Goal: Information Seeking & Learning: Check status

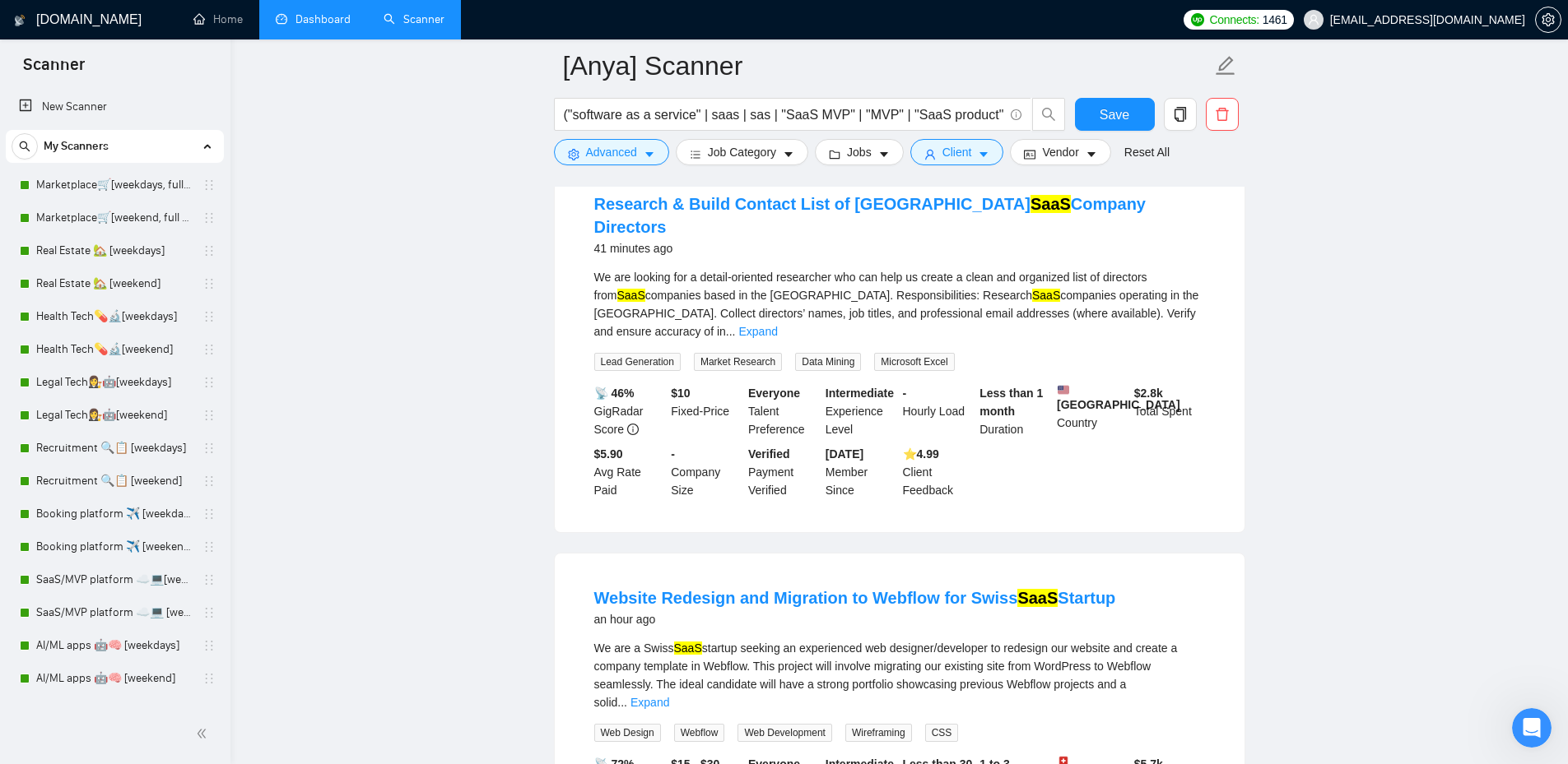
scroll to position [188, 0]
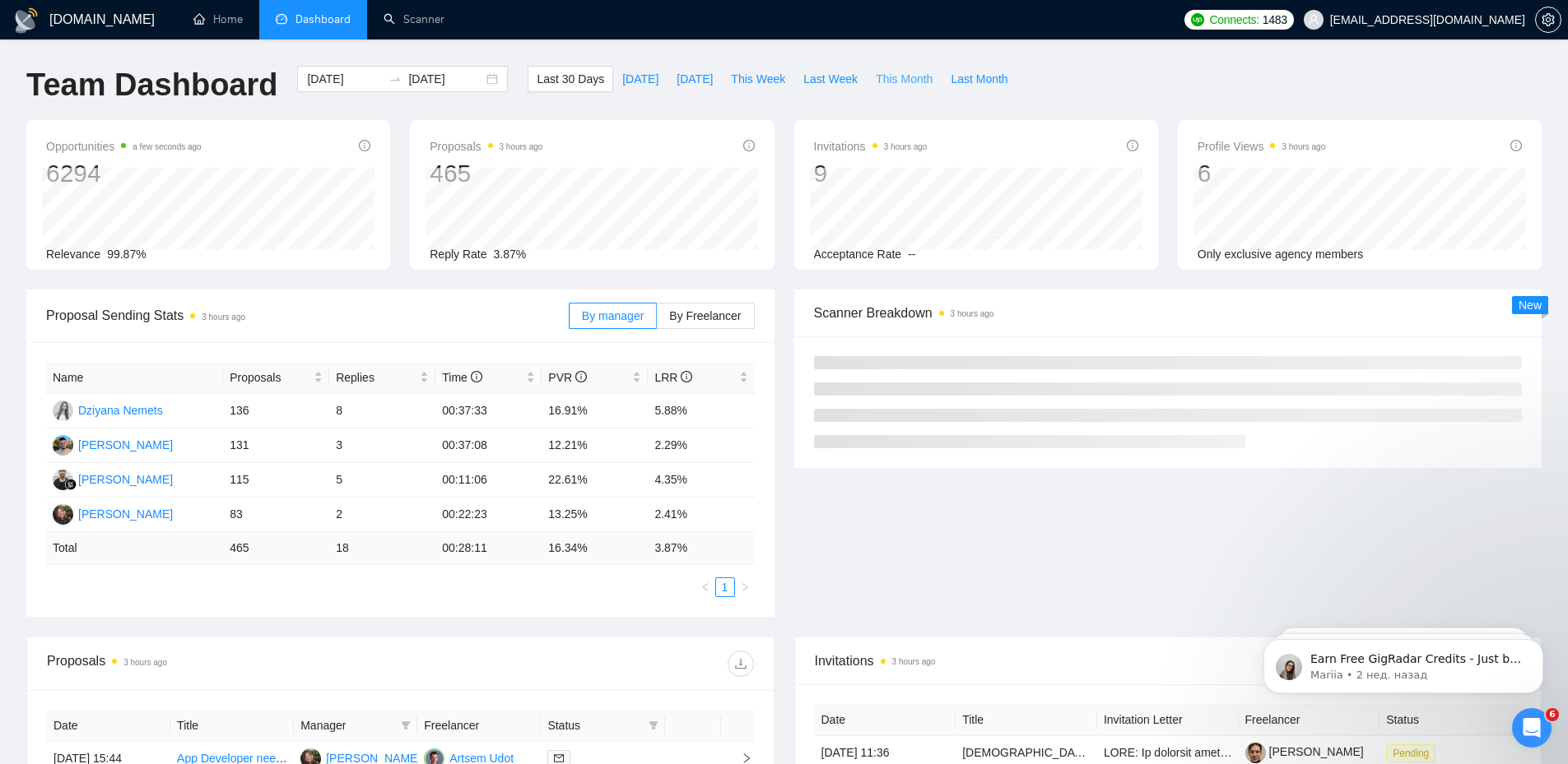
drag, startPoint x: 879, startPoint y: 81, endPoint x: 1193, endPoint y: 55, distance: 315.1
click at [1193, 54] on div "[DOMAIN_NAME] Home Dashboard Scanner Connects: 1483 [EMAIL_ADDRESS][DOMAIN_NAME…" at bounding box center [784, 644] width 1568 height 1288
click at [1171, 58] on div "[DOMAIN_NAME] Home Dashboard Scanner Connects: 1483 [EMAIL_ADDRESS][DOMAIN_NAME…" at bounding box center [784, 644] width 1568 height 1288
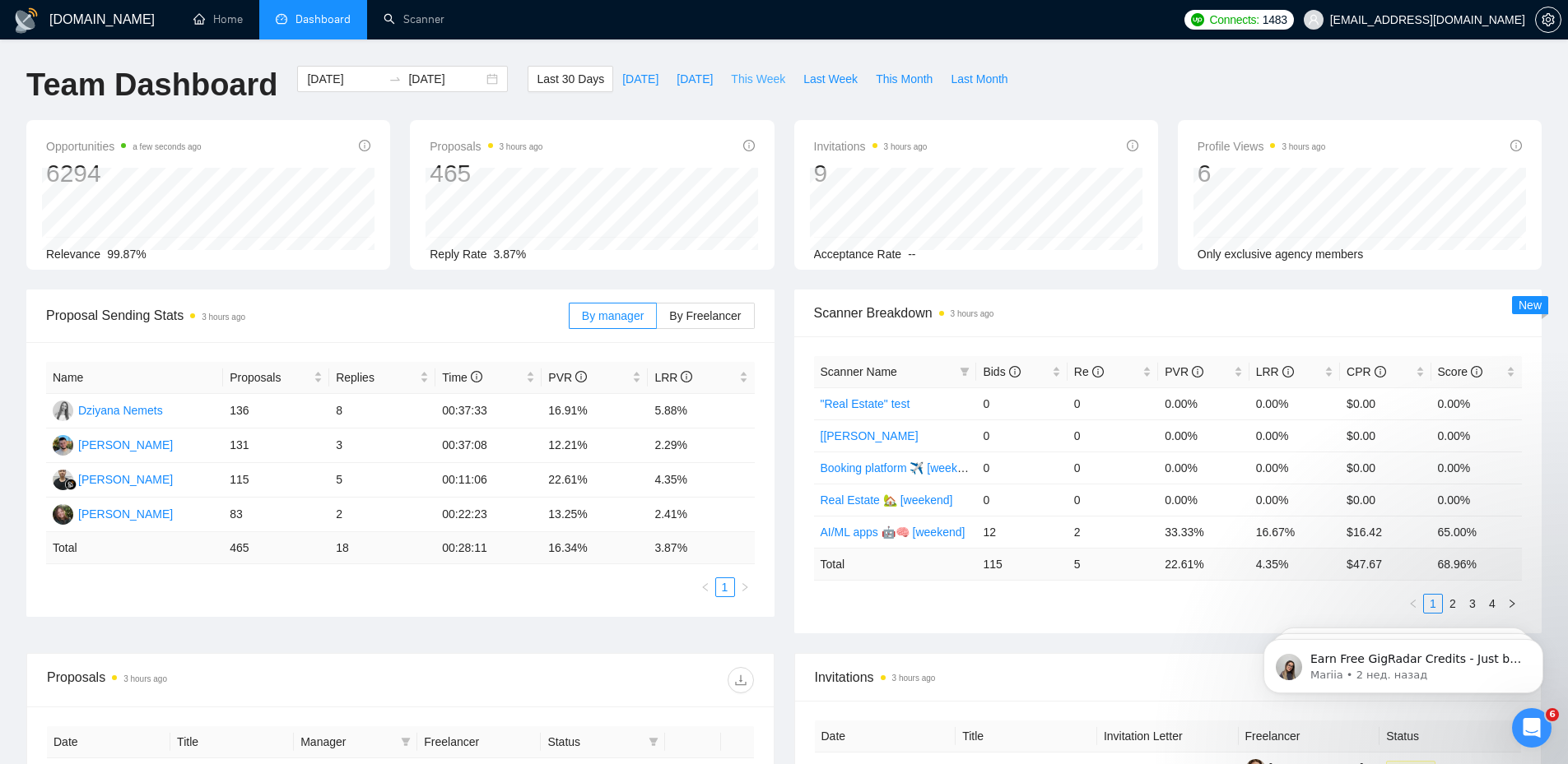
click at [744, 69] on button "This Week" at bounding box center [758, 78] width 72 height 26
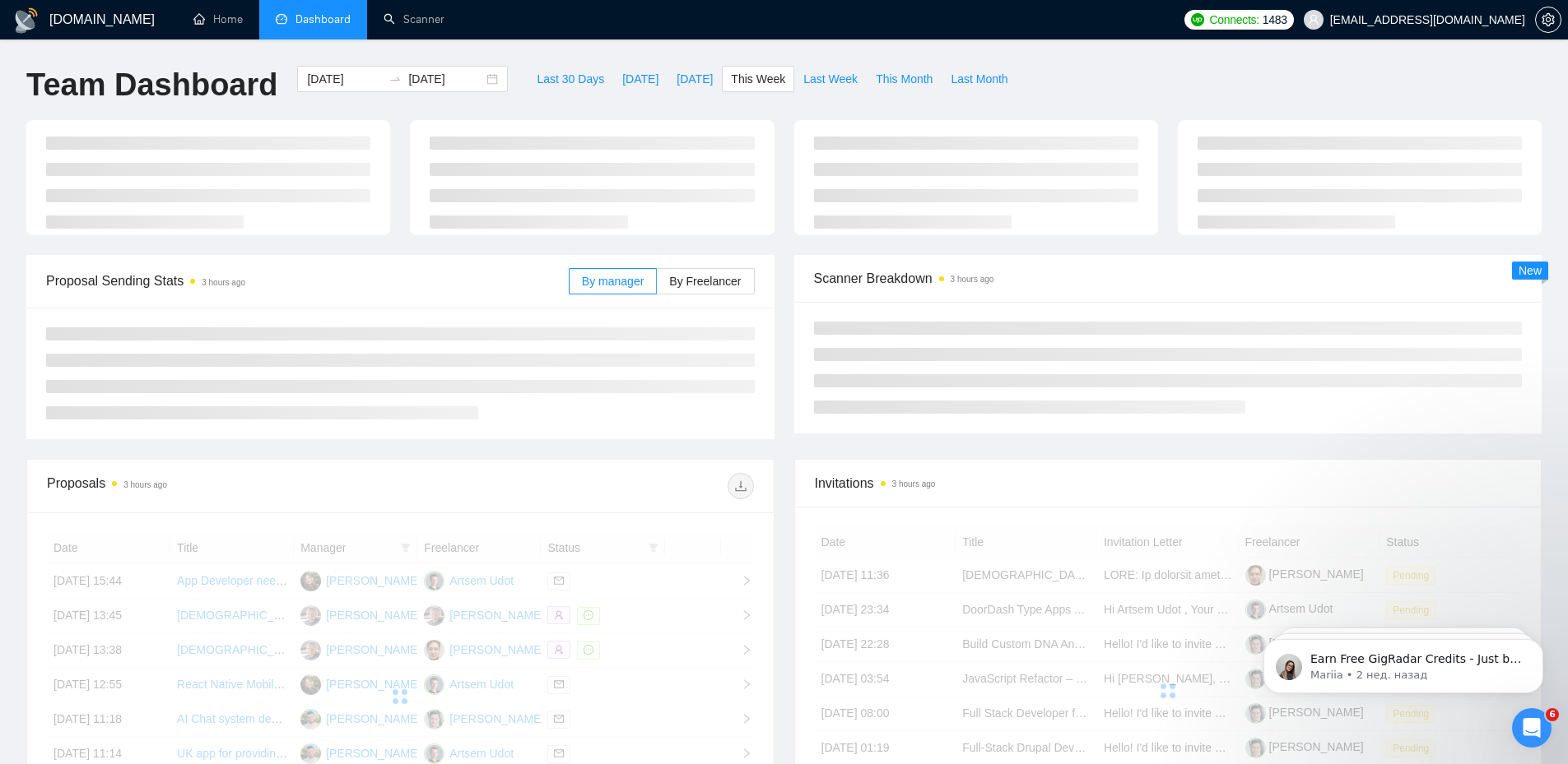
type input "[DATE]"
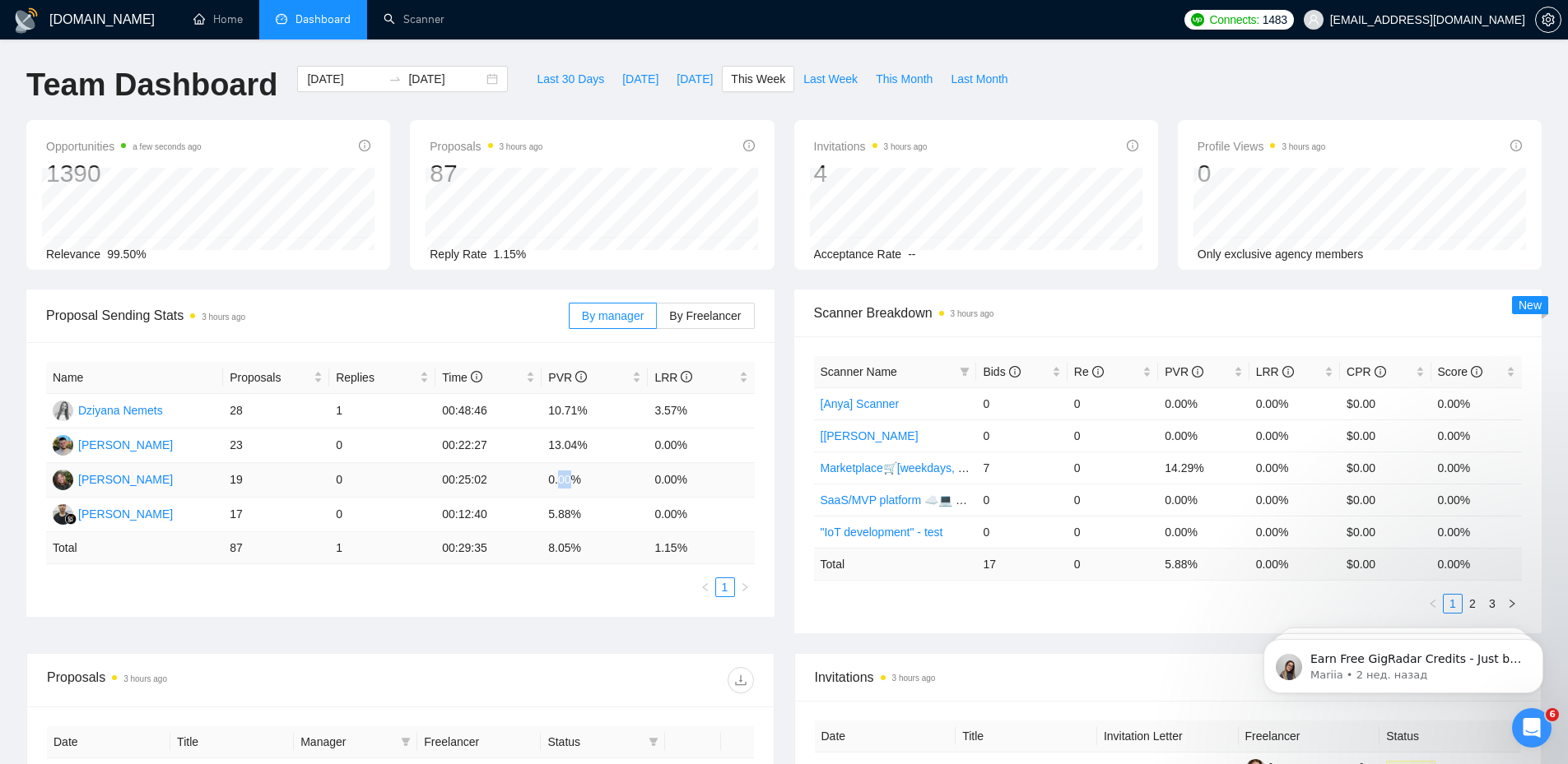
drag, startPoint x: 559, startPoint y: 474, endPoint x: 620, endPoint y: 471, distance: 61.1
click at [600, 474] on td "0.00%" at bounding box center [595, 480] width 107 height 35
drag, startPoint x: 688, startPoint y: 471, endPoint x: 530, endPoint y: 476, distance: 158.1
click at [530, 476] on tr "[PERSON_NAME] 19 0 00:25:02 0.00% 0.00%" at bounding box center [401, 480] width 709 height 35
click at [592, 479] on td "0.00%" at bounding box center [595, 480] width 107 height 35
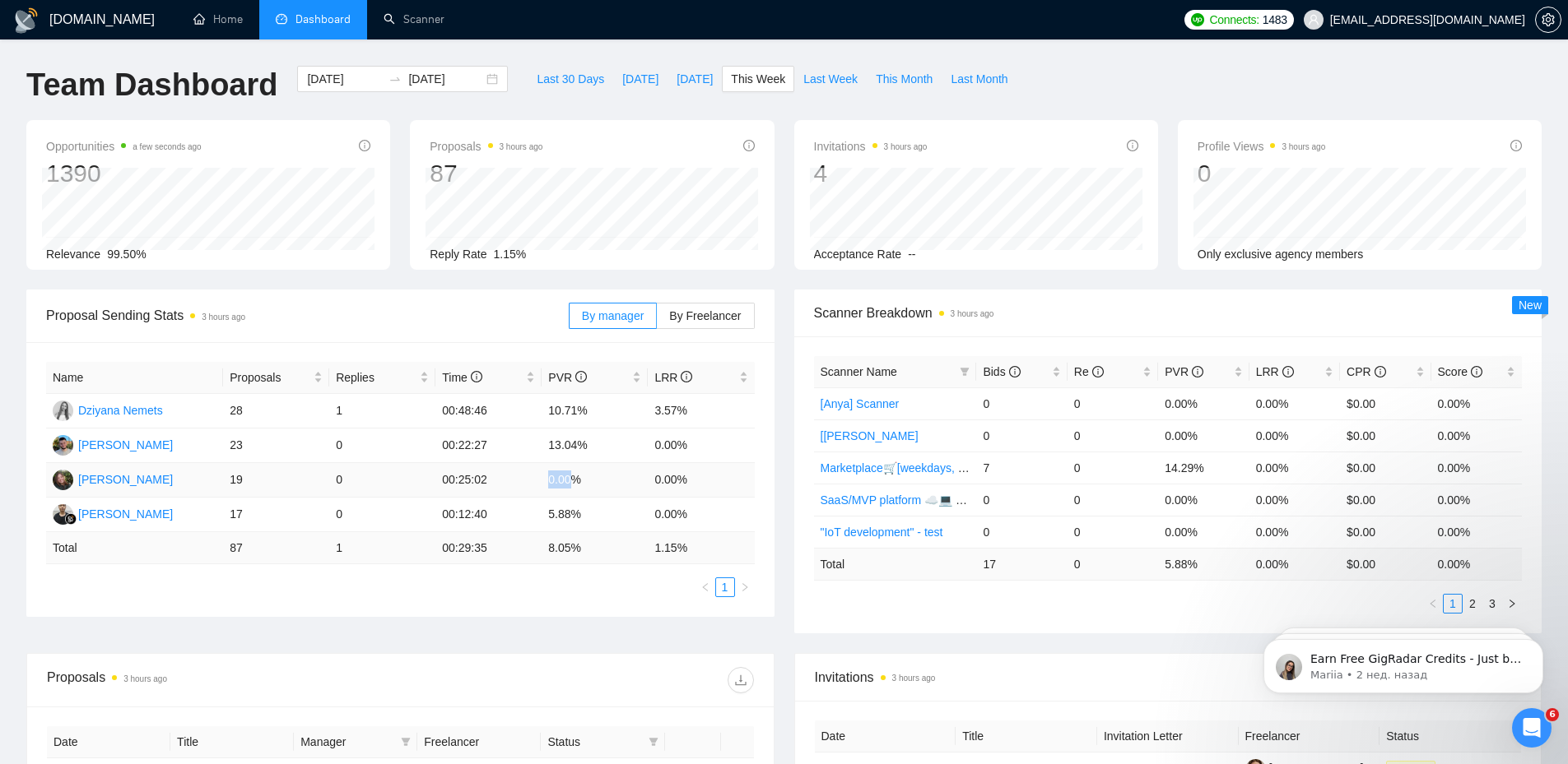
drag, startPoint x: 561, startPoint y: 479, endPoint x: 531, endPoint y: 477, distance: 30.1
click at [538, 479] on tr "[PERSON_NAME] 19 0 00:25:02 0.00% 0.00%" at bounding box center [401, 480] width 709 height 35
click at [555, 472] on td "0.00%" at bounding box center [595, 480] width 107 height 35
click at [144, 469] on td "[PERSON_NAME]" at bounding box center [135, 480] width 177 height 35
click at [130, 481] on div "[PERSON_NAME]" at bounding box center [125, 480] width 95 height 18
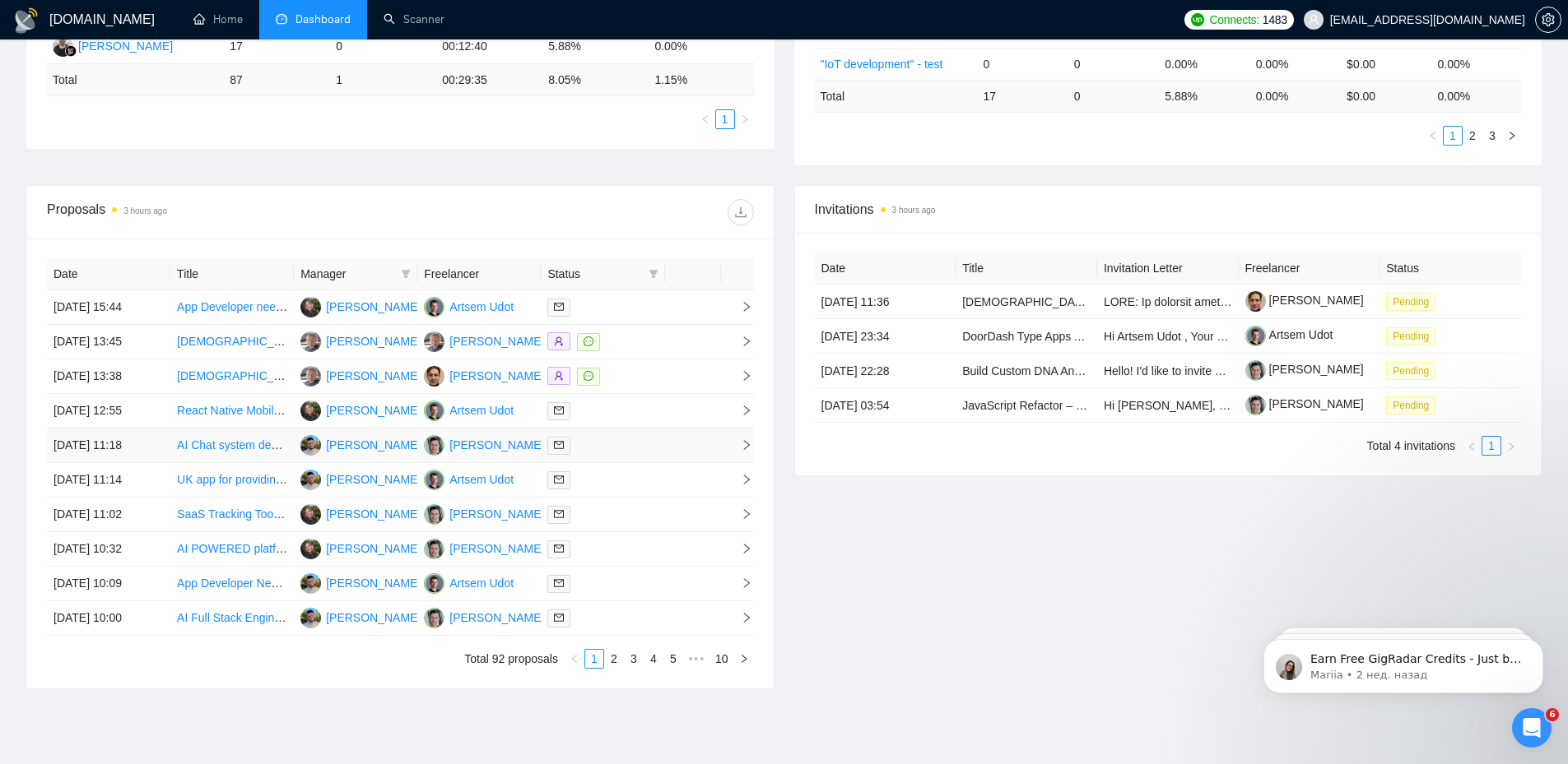
scroll to position [540, 0]
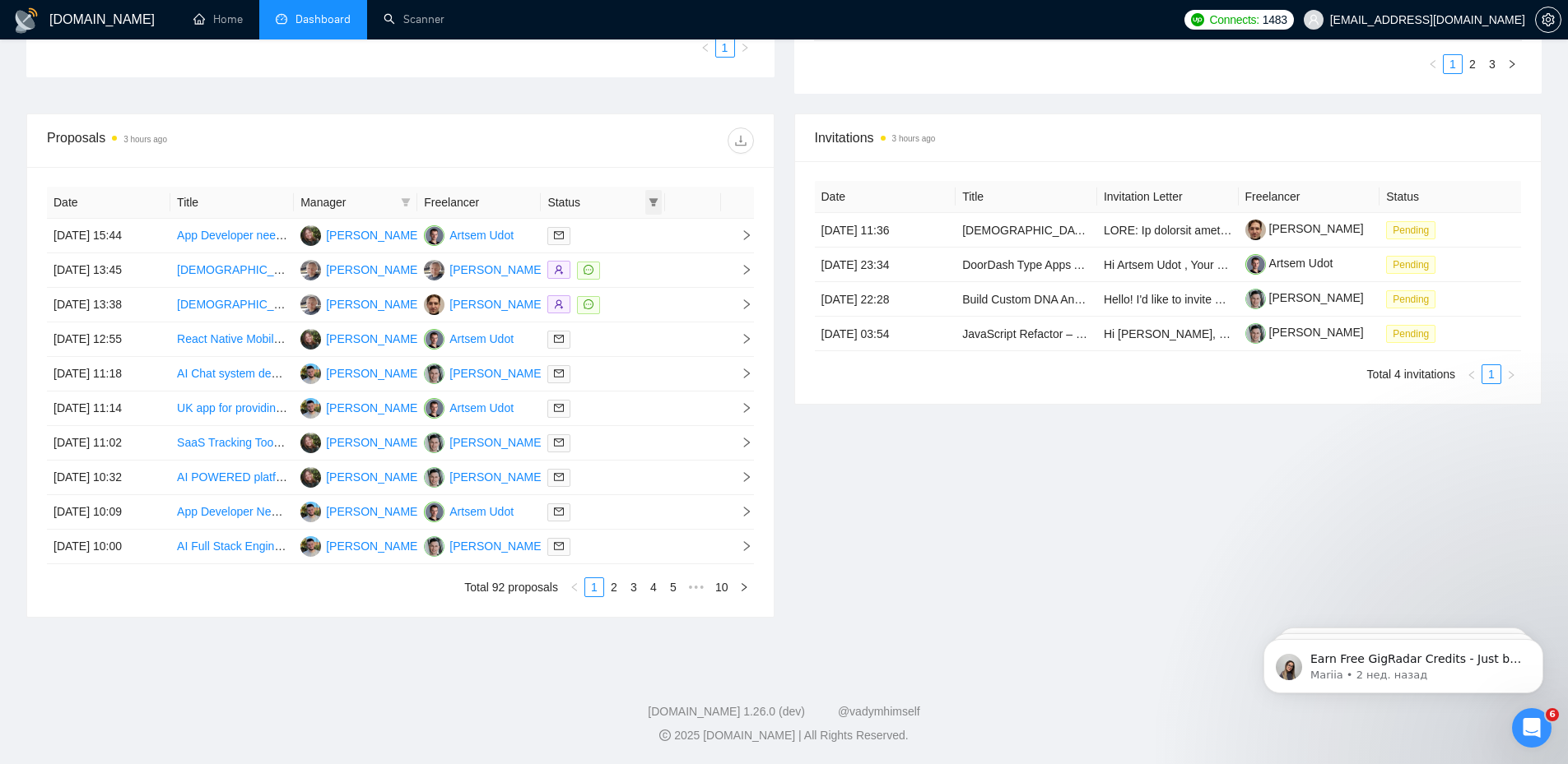
click at [657, 198] on icon "filter" at bounding box center [654, 203] width 10 height 10
click at [620, 257] on span "Sent" at bounding box center [611, 260] width 79 height 18
checkbox input "true"
click at [854, 492] on div "Invitations 3 hours ago Date Title Invitation Letter Freelancer Status [DATE] 1…" at bounding box center [1168, 365] width 768 height 504
click at [649, 206] on icon "filter" at bounding box center [654, 203] width 10 height 10
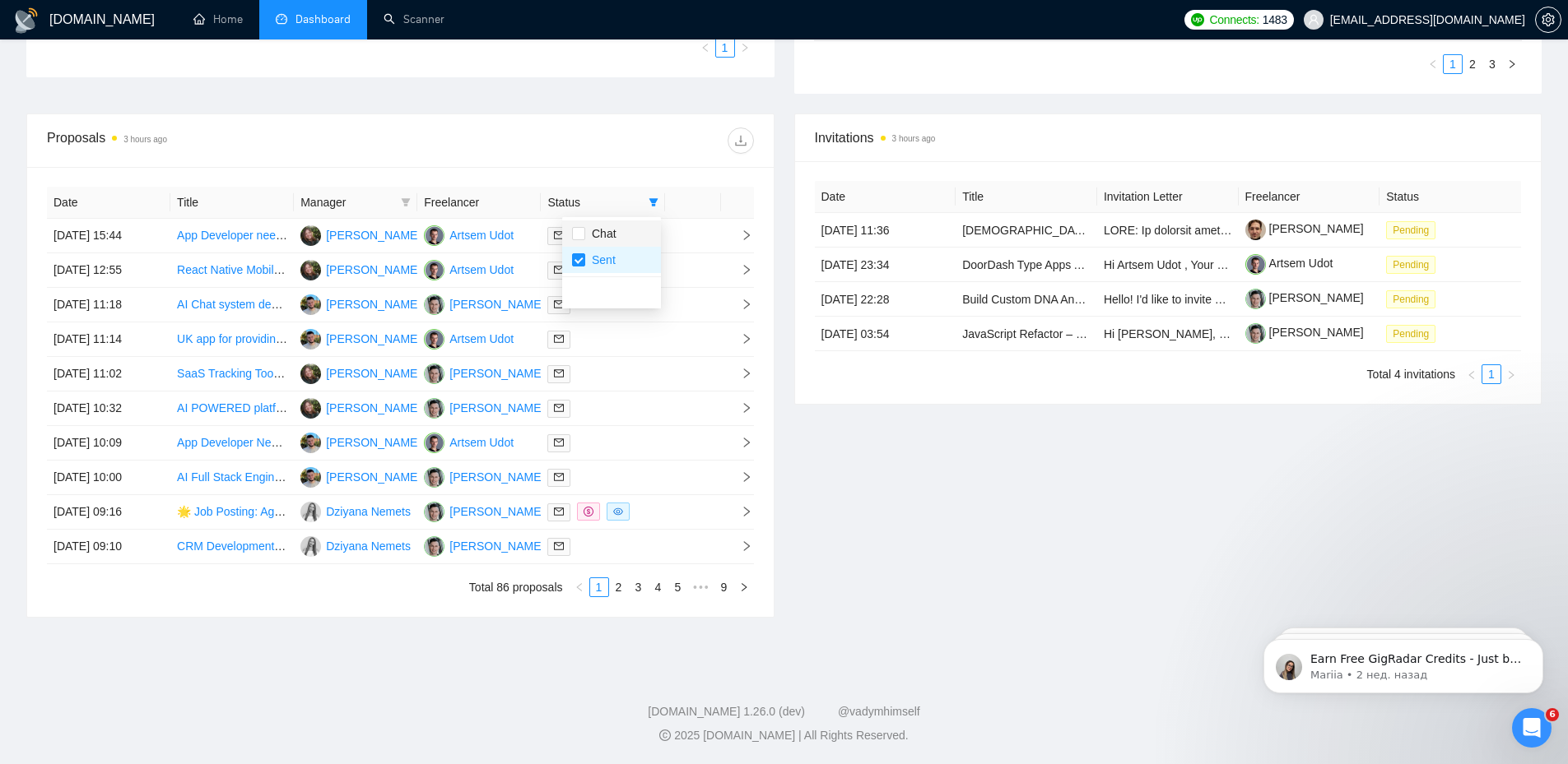
click at [629, 236] on span "Chat" at bounding box center [611, 233] width 79 height 18
checkbox input "true"
click at [617, 256] on span "Sent" at bounding box center [611, 260] width 79 height 18
checkbox input "false"
click at [838, 551] on div "Invitations 3 hours ago Date Title Invitation Letter Freelancer Status [DATE] 1…" at bounding box center [1168, 365] width 768 height 504
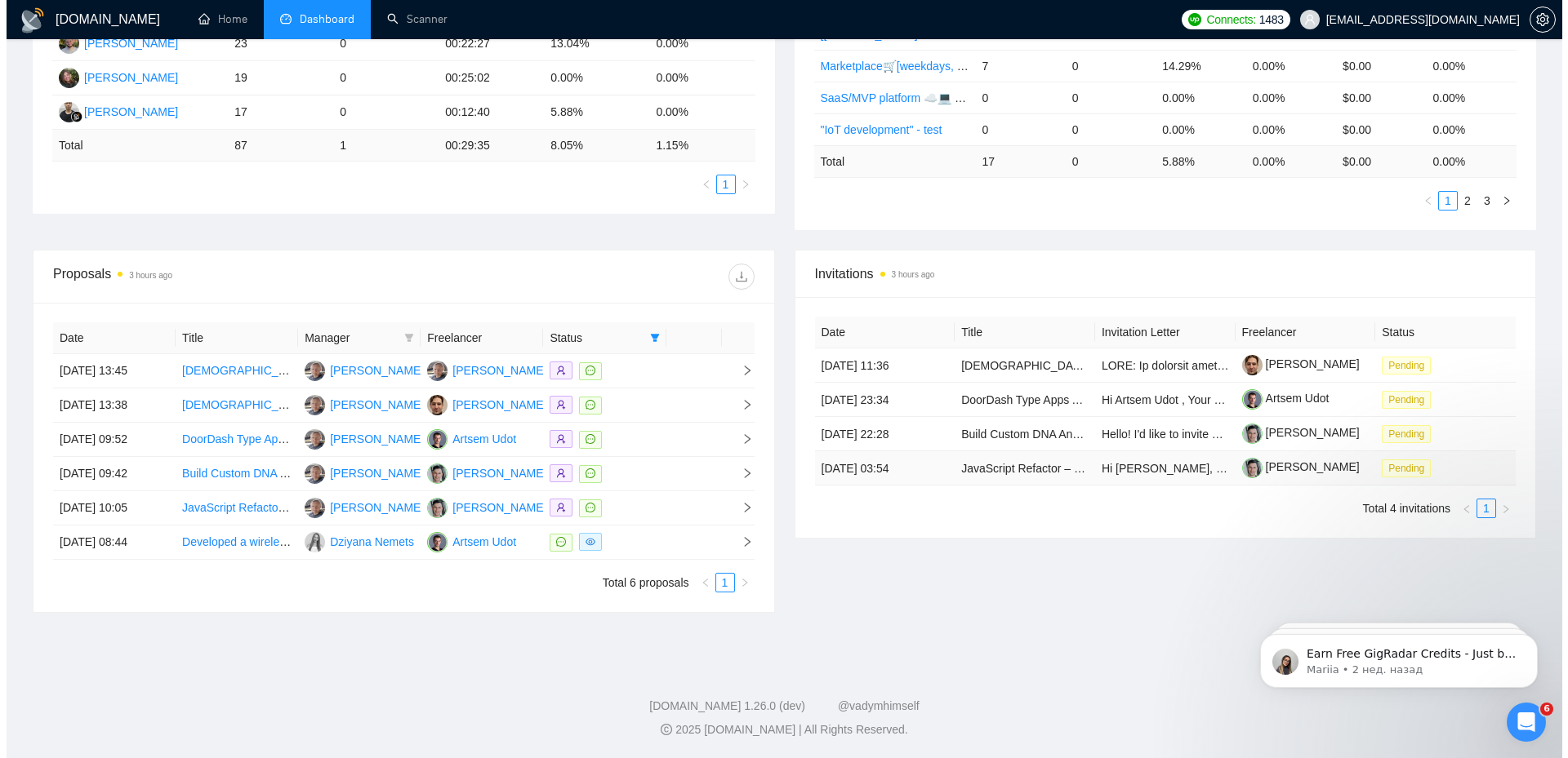
scroll to position [398, 0]
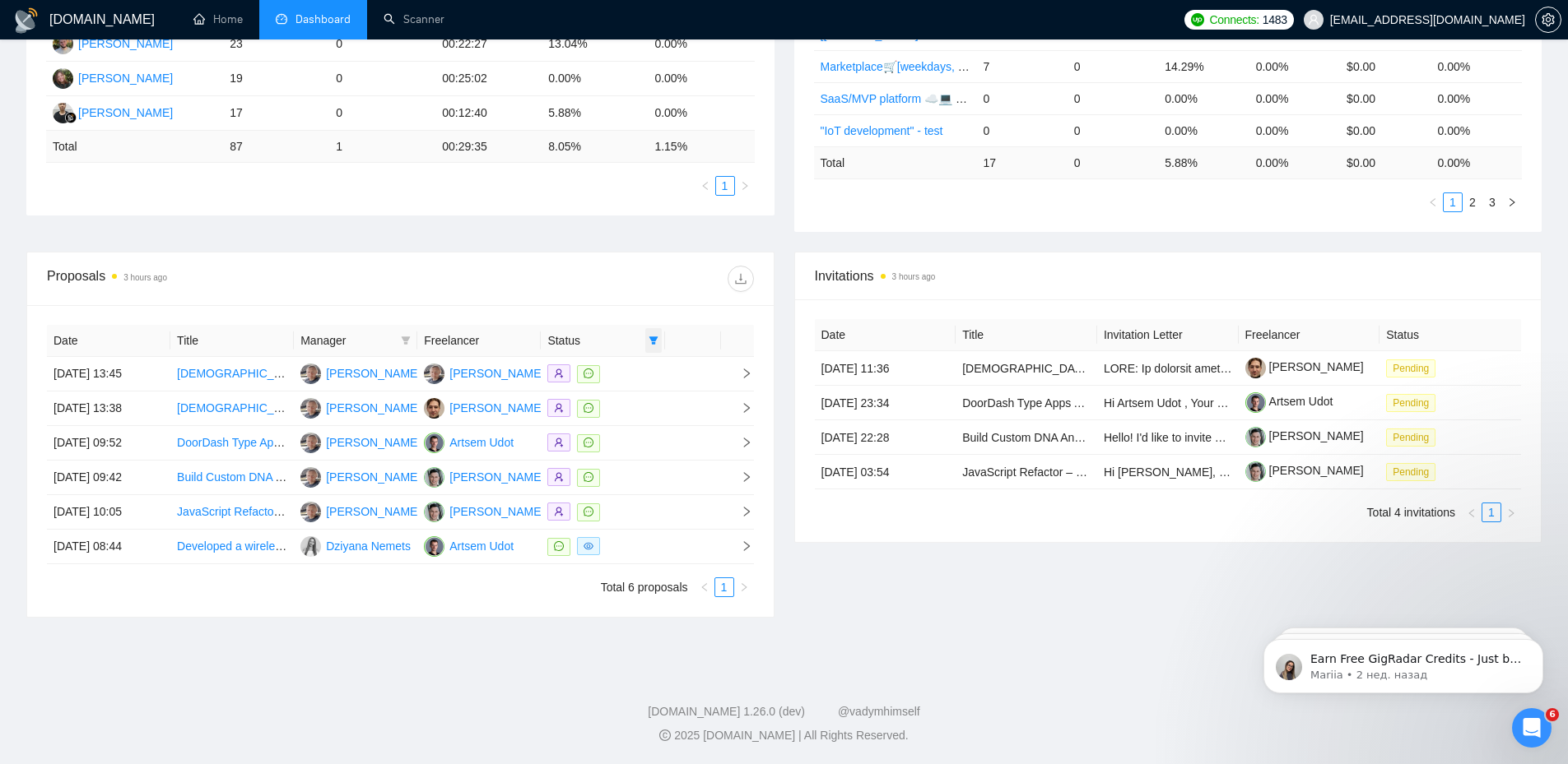
click at [657, 342] on icon "filter" at bounding box center [654, 341] width 10 height 10
click at [593, 374] on span "Chat" at bounding box center [601, 371] width 32 height 13
click at [599, 321] on div "Date Title Manager Freelancer Status [DATE] 13:45 Native Speakers of [DEMOGRAPH…" at bounding box center [401, 461] width 747 height 312
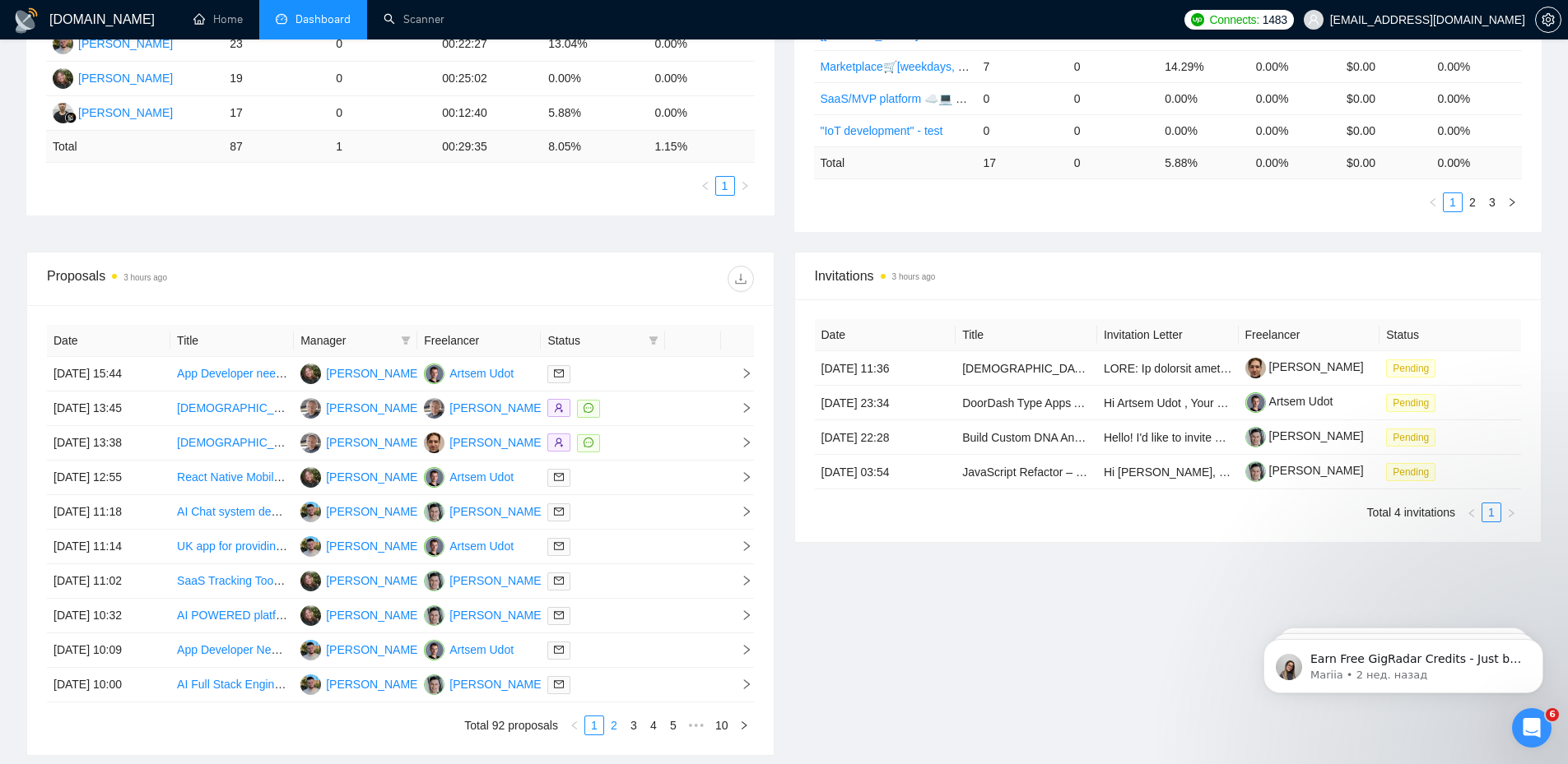
click at [618, 728] on link "2" at bounding box center [614, 725] width 18 height 18
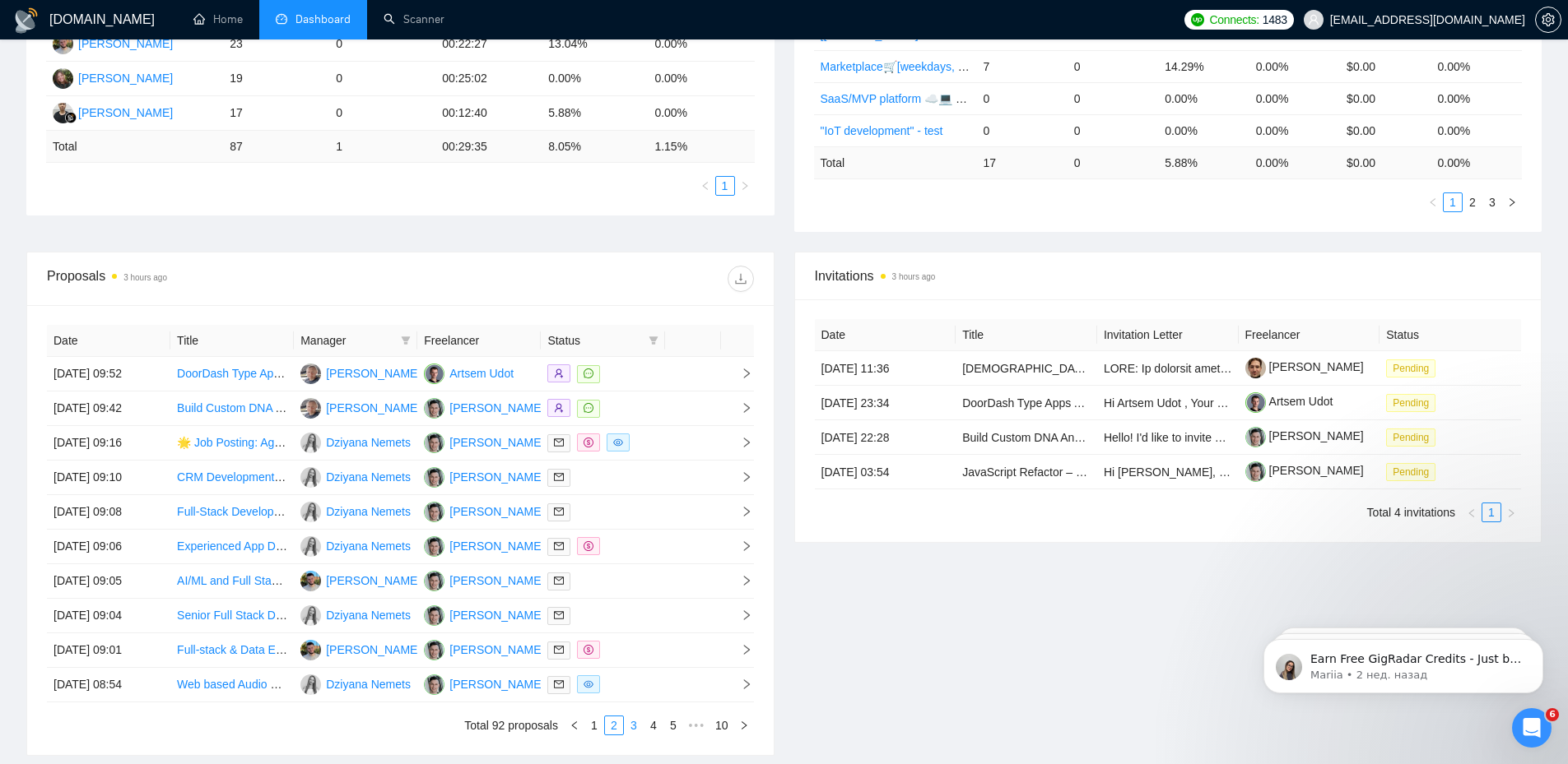
click at [639, 728] on link "3" at bounding box center [633, 725] width 18 height 18
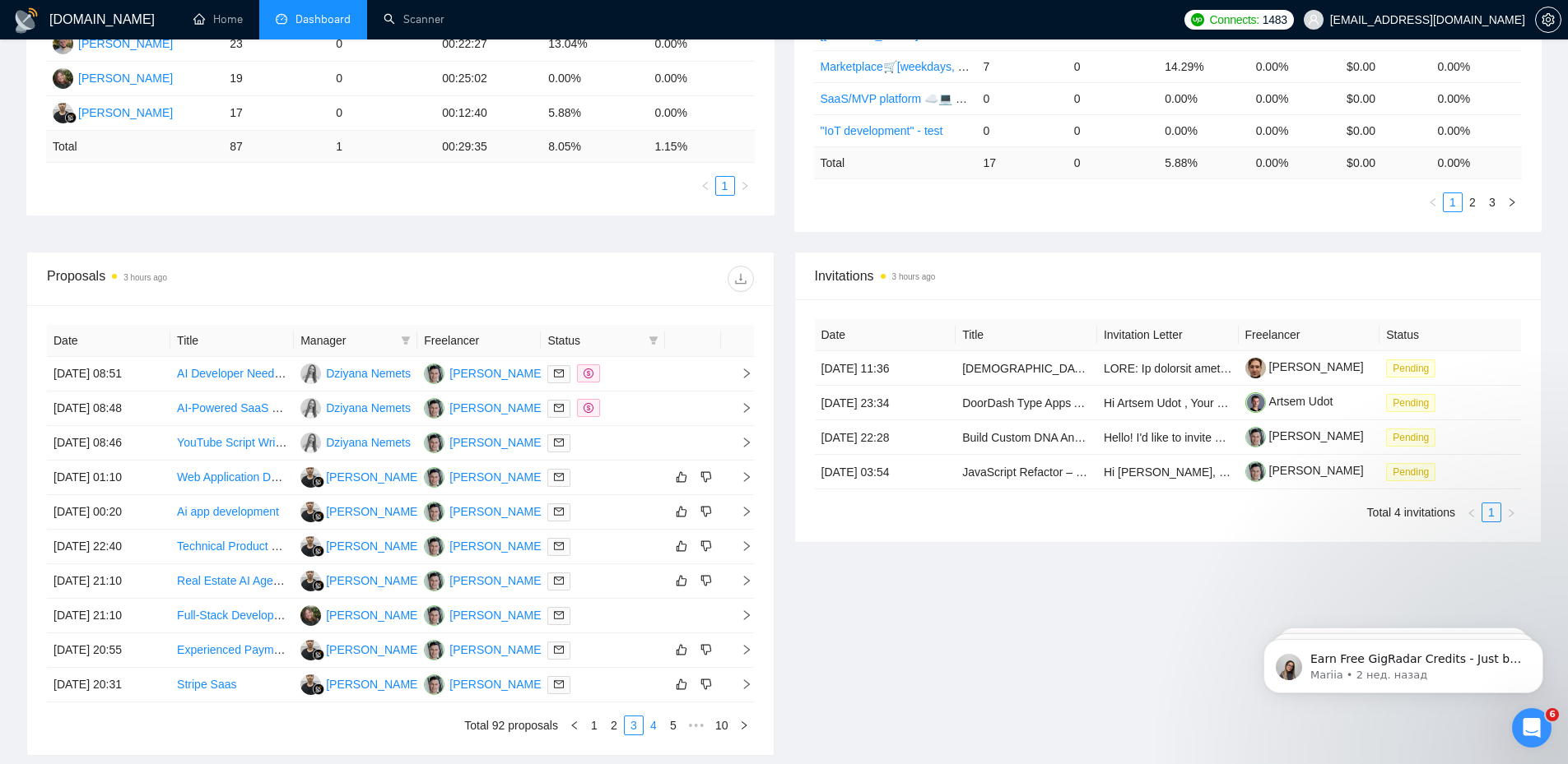
click at [656, 725] on link "4" at bounding box center [653, 725] width 18 height 18
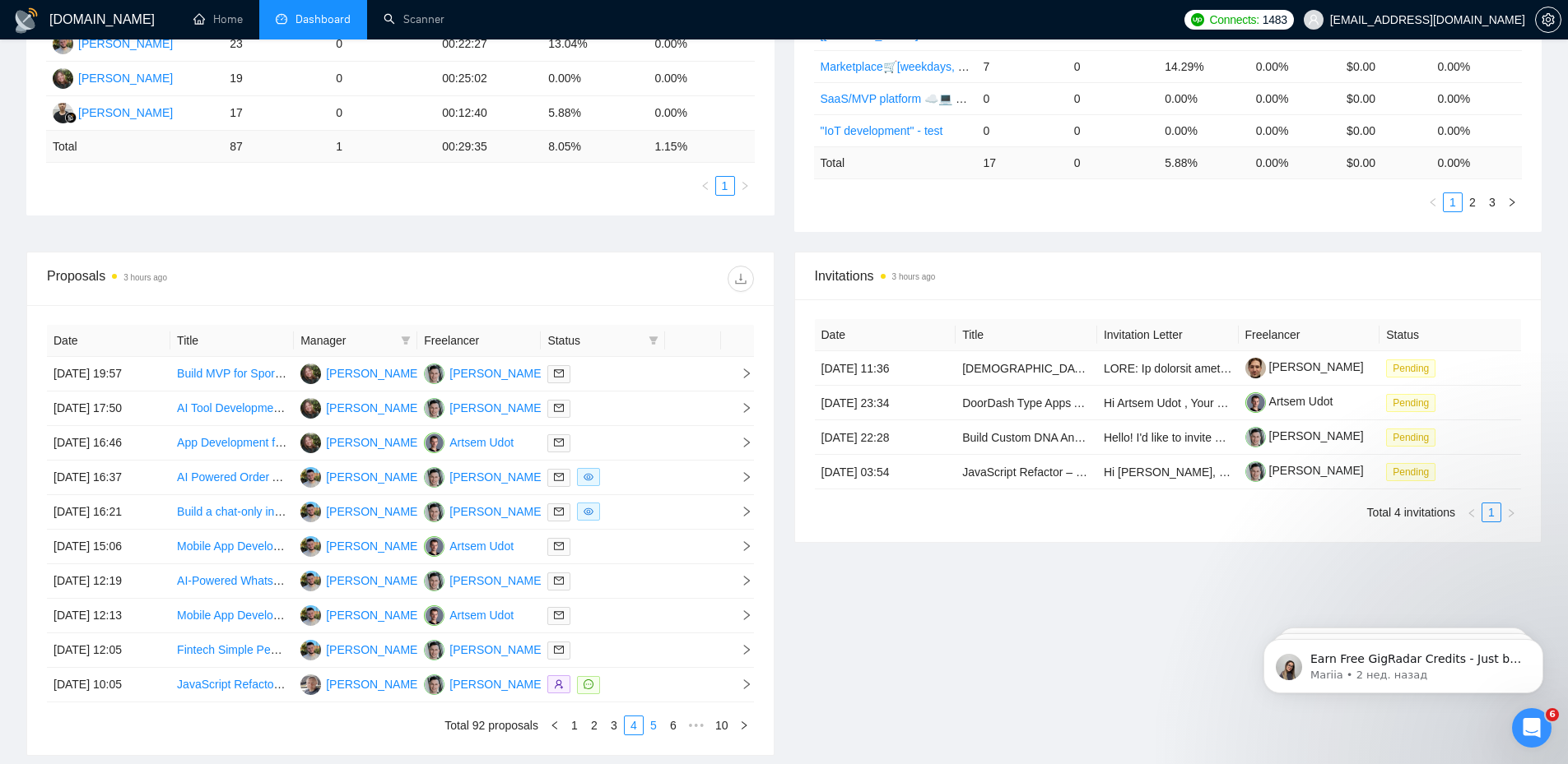
click at [656, 725] on link "5" at bounding box center [653, 725] width 18 height 18
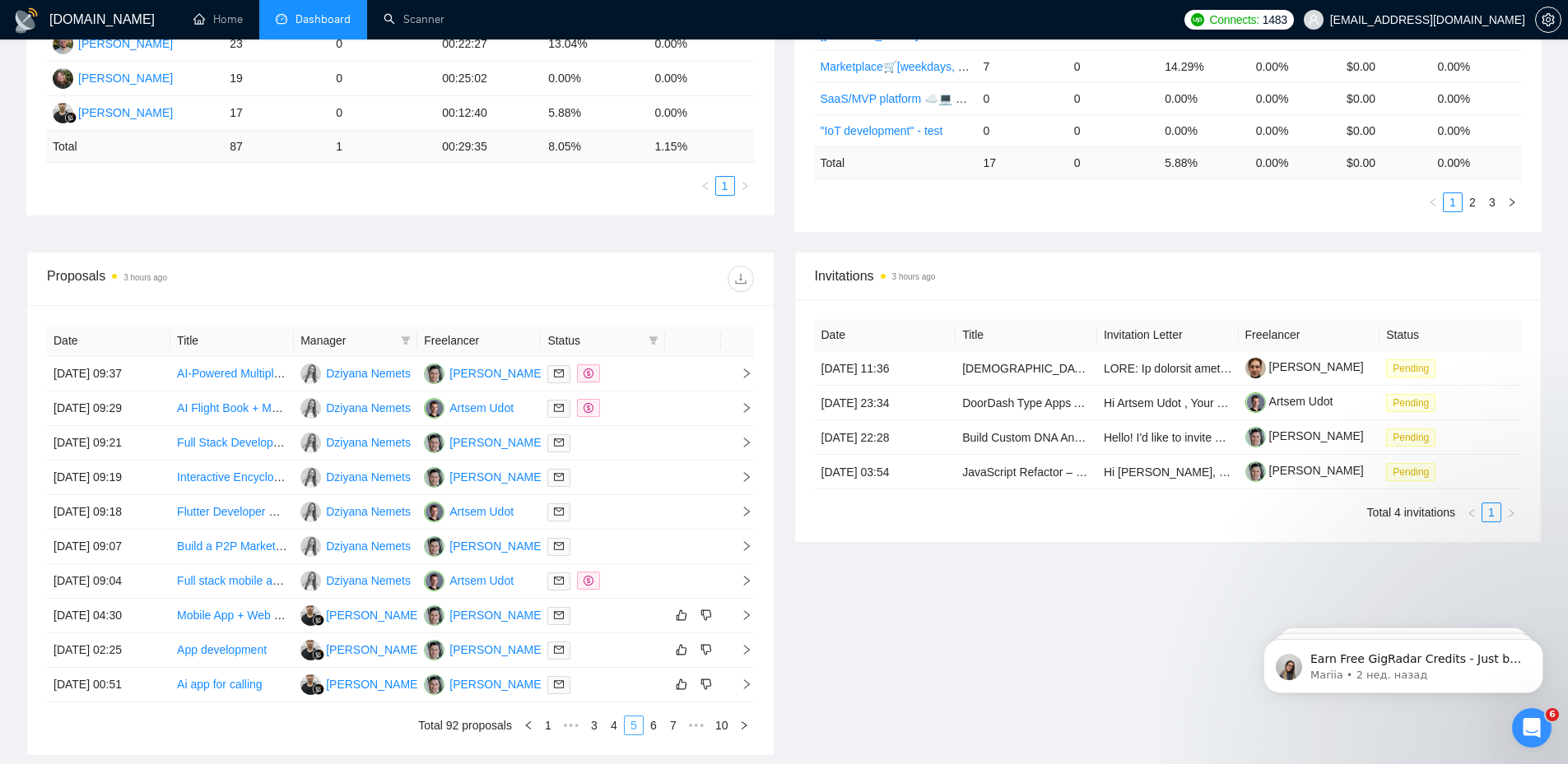
click at [656, 725] on div "Date Title Manager Freelancer Status [DATE] 09:37 AI-Powered Multiplayer Word P…" at bounding box center [401, 531] width 707 height 411
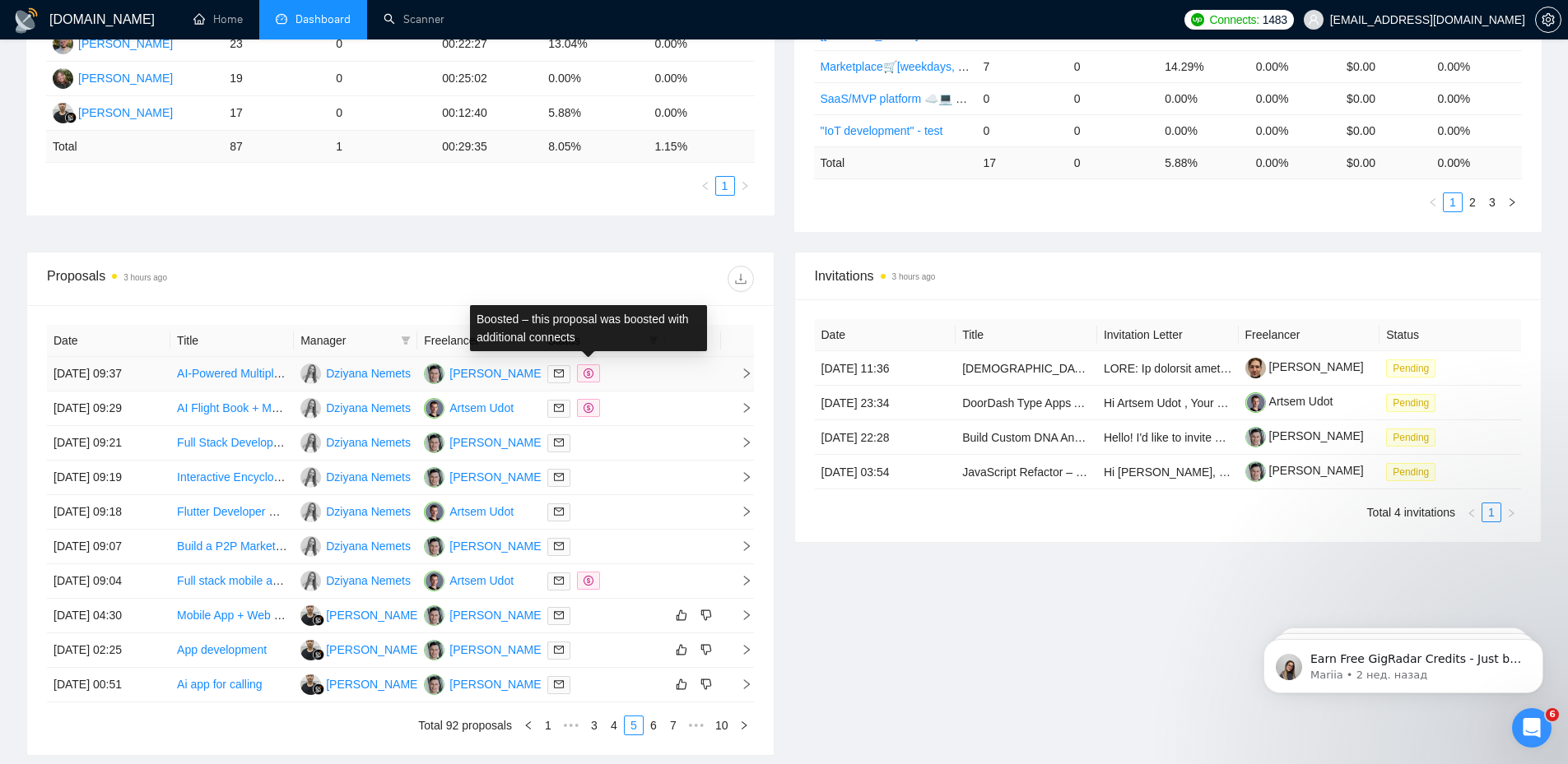
click at [622, 375] on div at bounding box center [602, 374] width 110 height 19
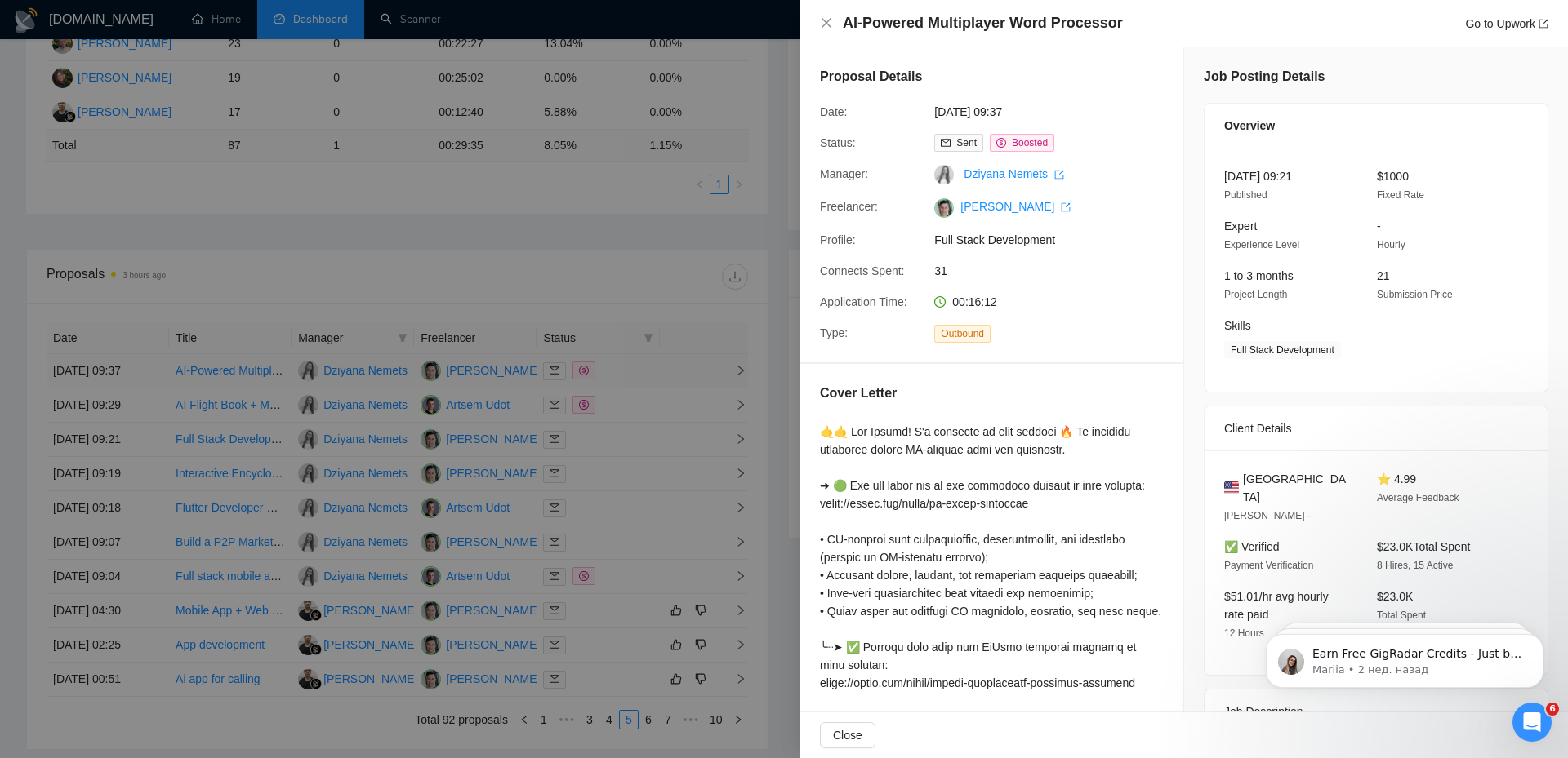
click at [617, 372] on div at bounding box center [784, 379] width 1568 height 758
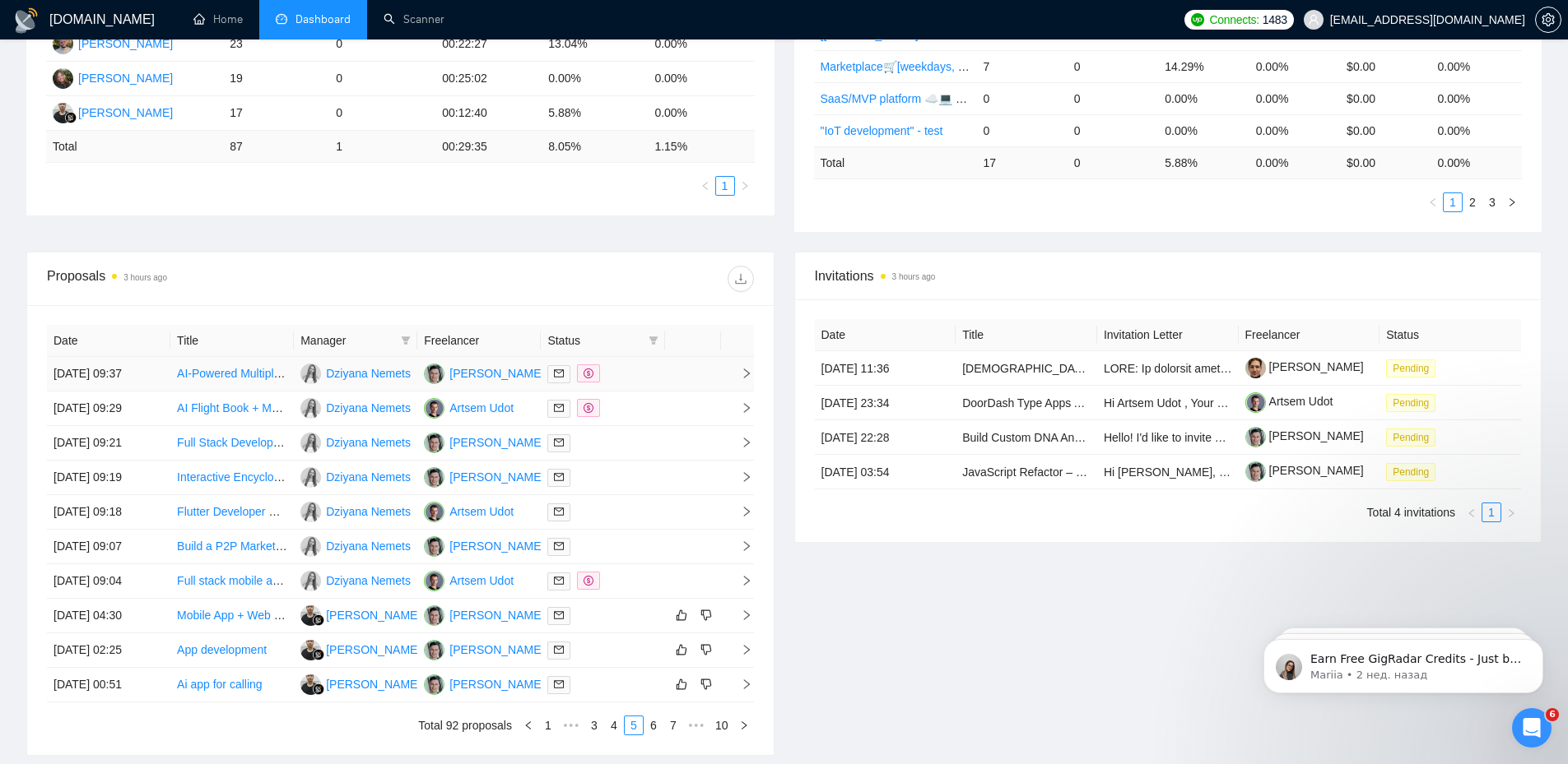
click at [593, 376] on icon "dollar" at bounding box center [589, 374] width 10 height 10
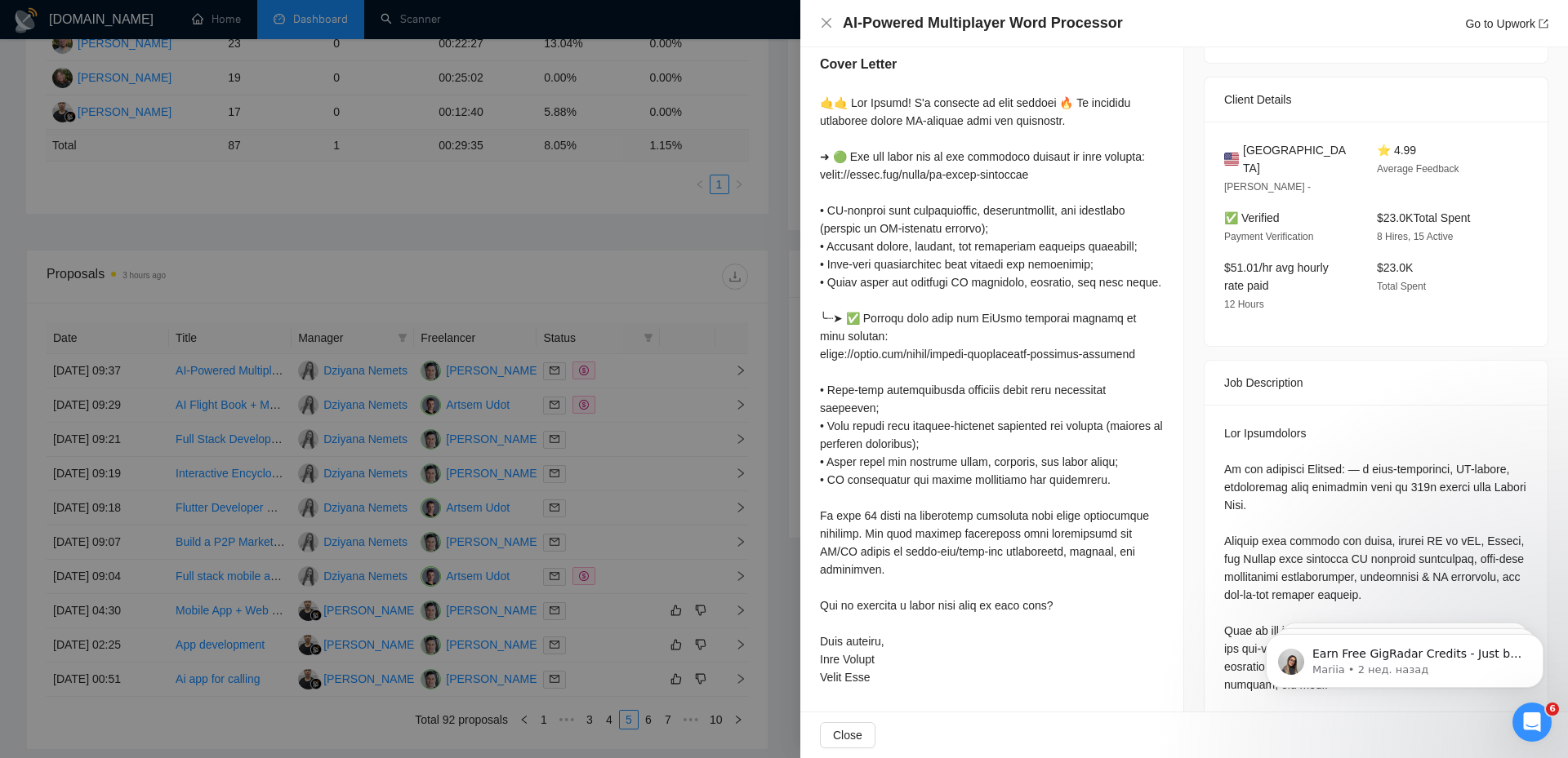
scroll to position [326, 0]
click at [709, 308] on div at bounding box center [784, 379] width 1568 height 758
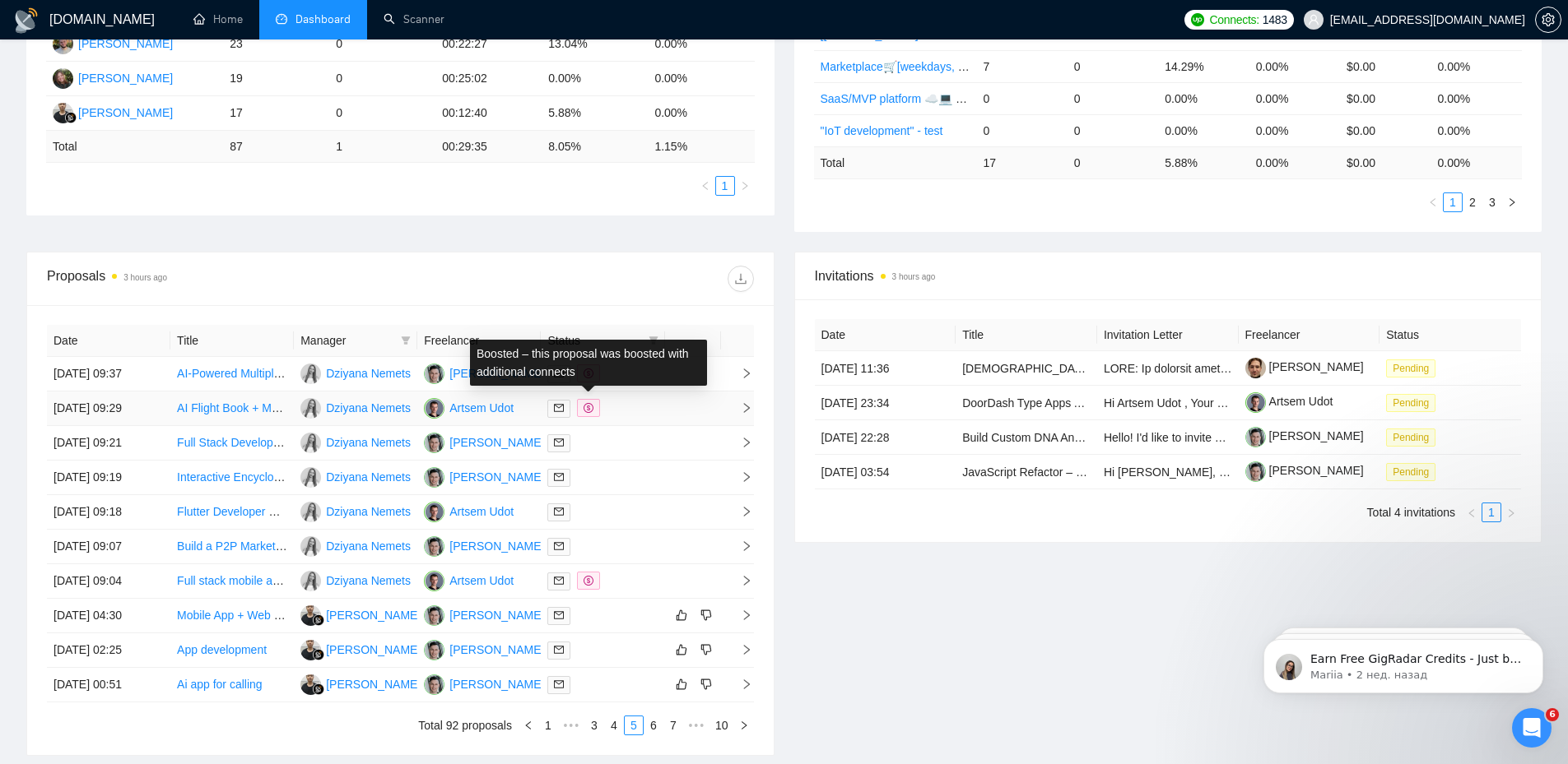
click at [595, 402] on span at bounding box center [588, 408] width 23 height 18
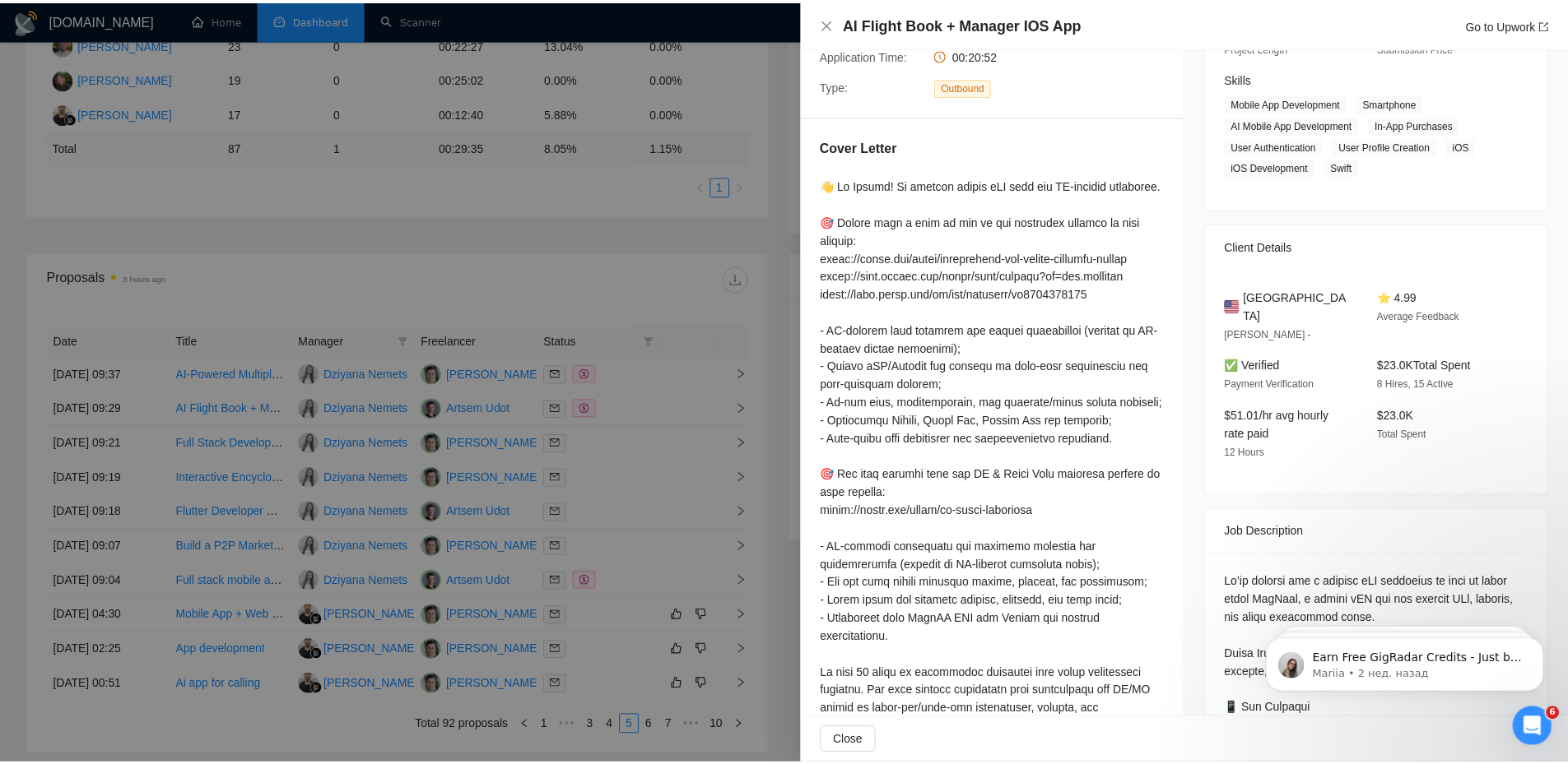
scroll to position [0, 0]
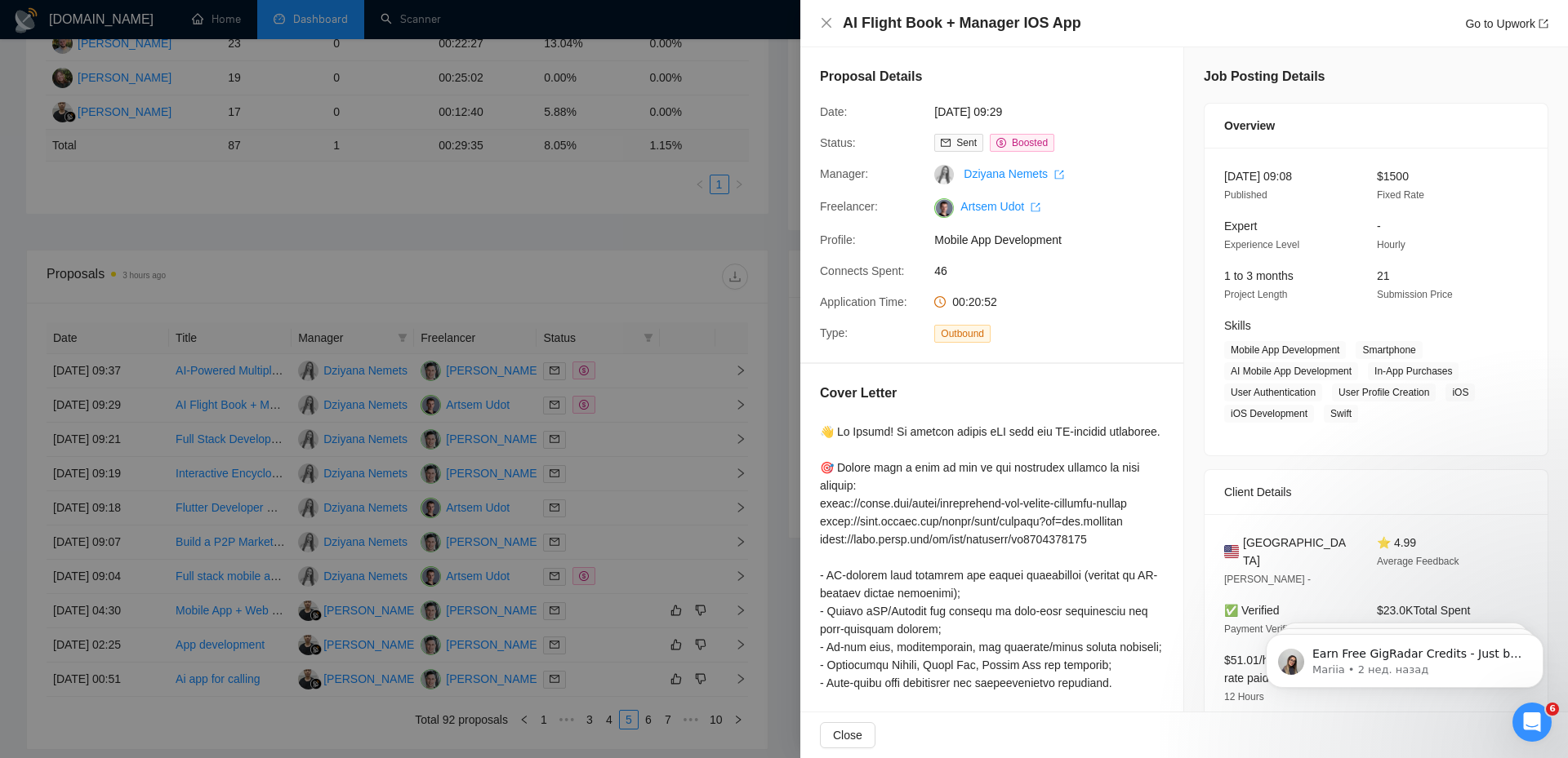
click at [702, 364] on div at bounding box center [784, 379] width 1568 height 758
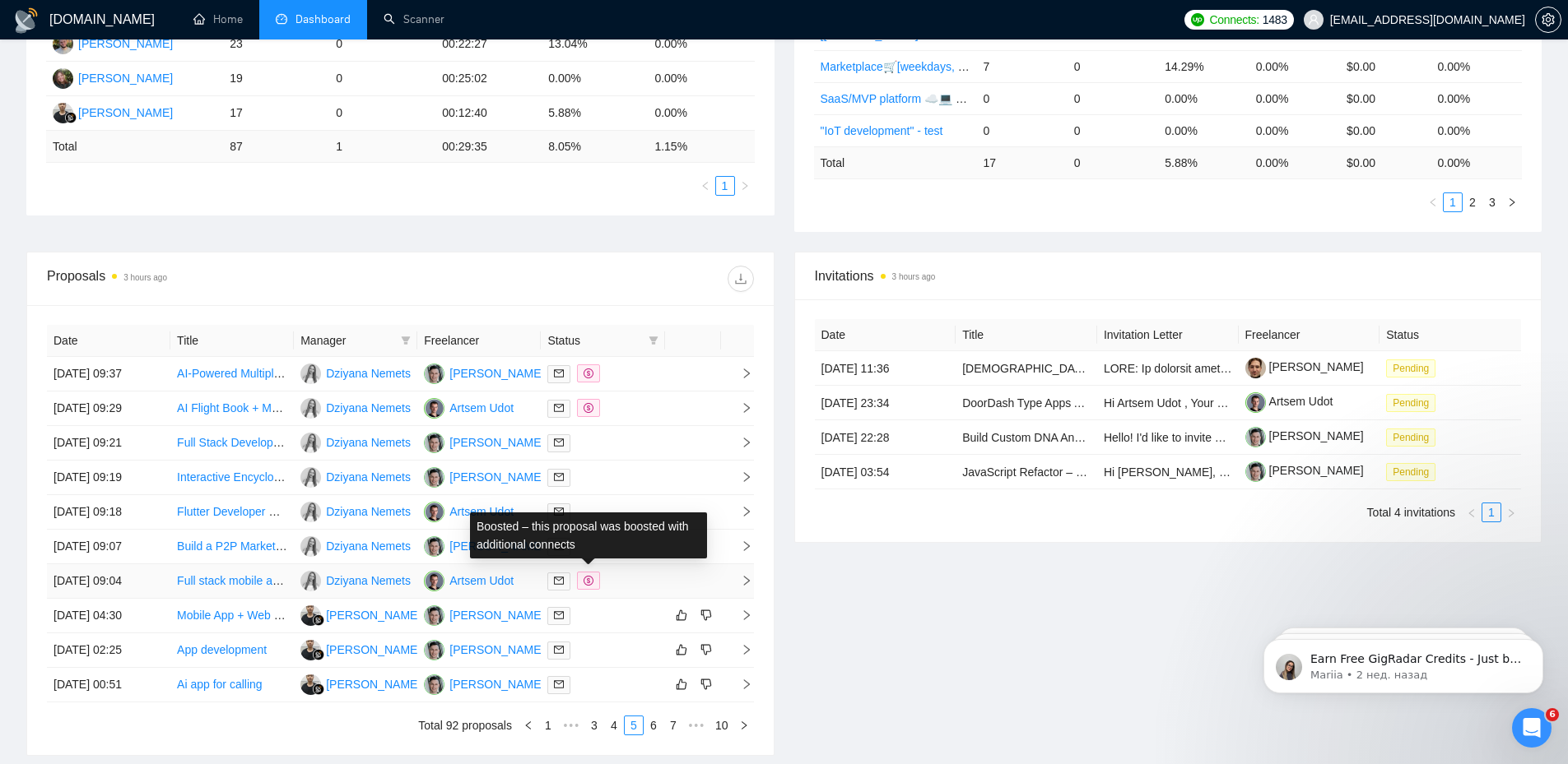
click at [586, 582] on icon "dollar" at bounding box center [589, 581] width 10 height 10
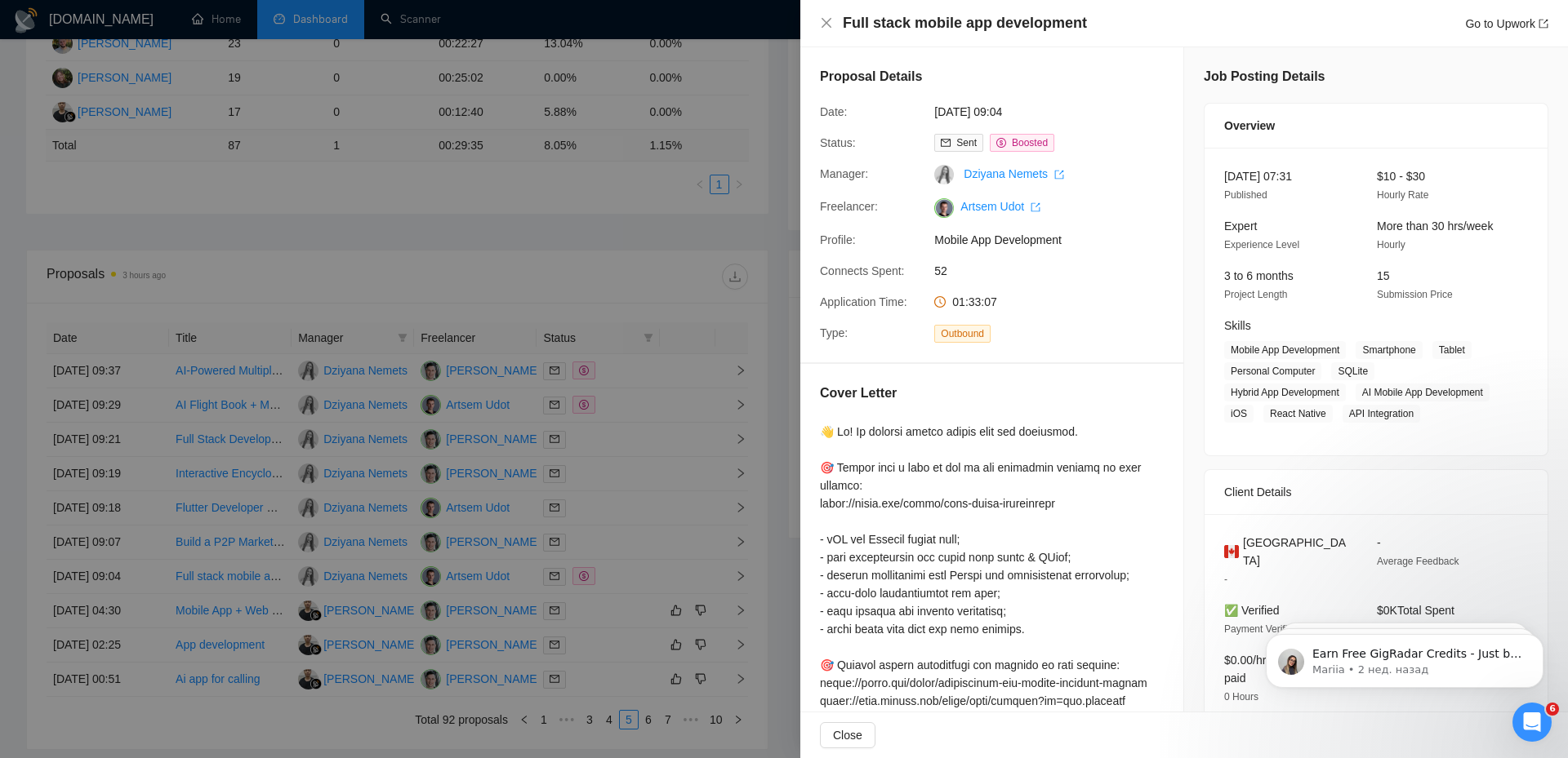
click at [627, 469] on div at bounding box center [784, 379] width 1568 height 758
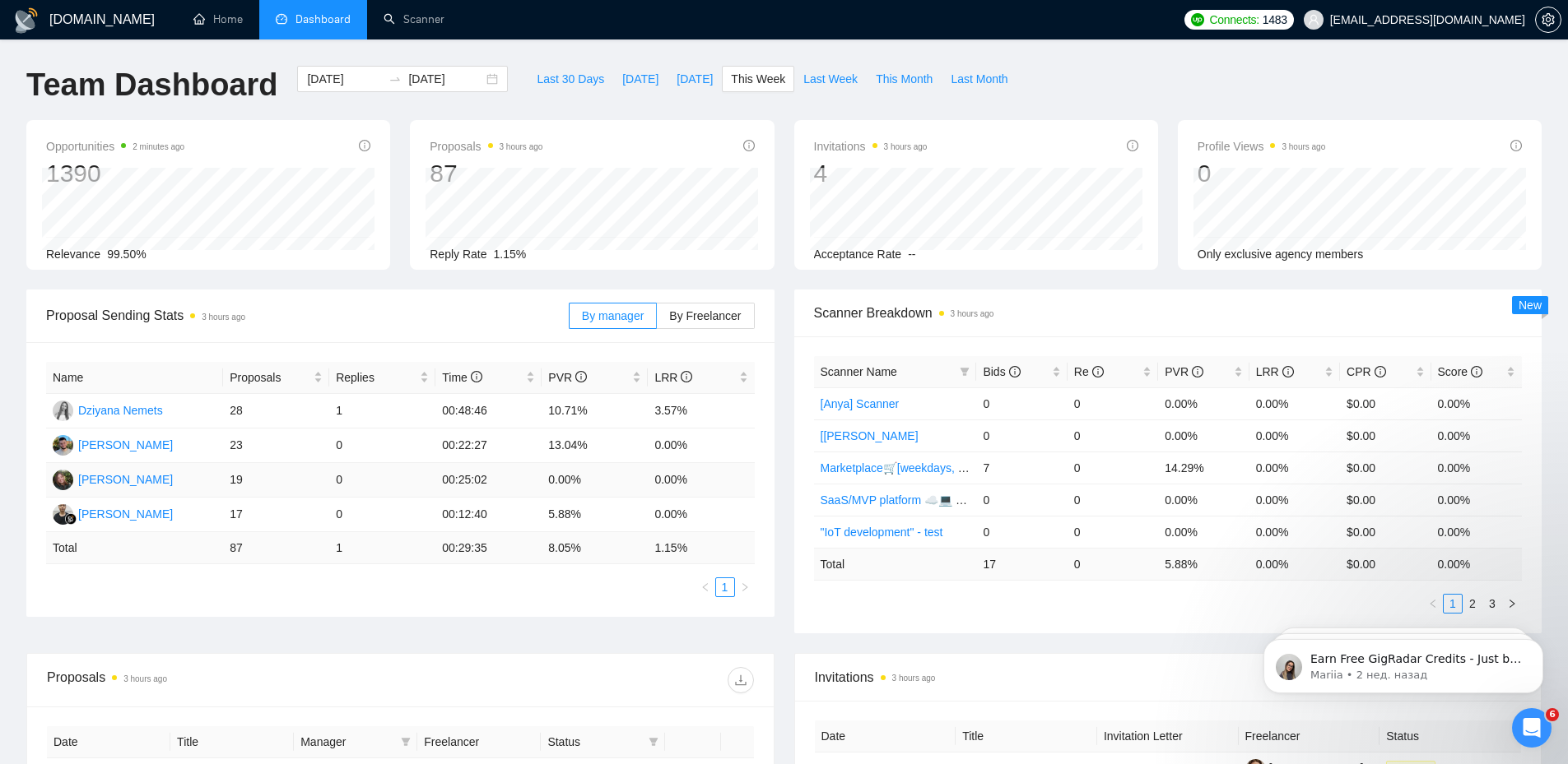
scroll to position [540, 0]
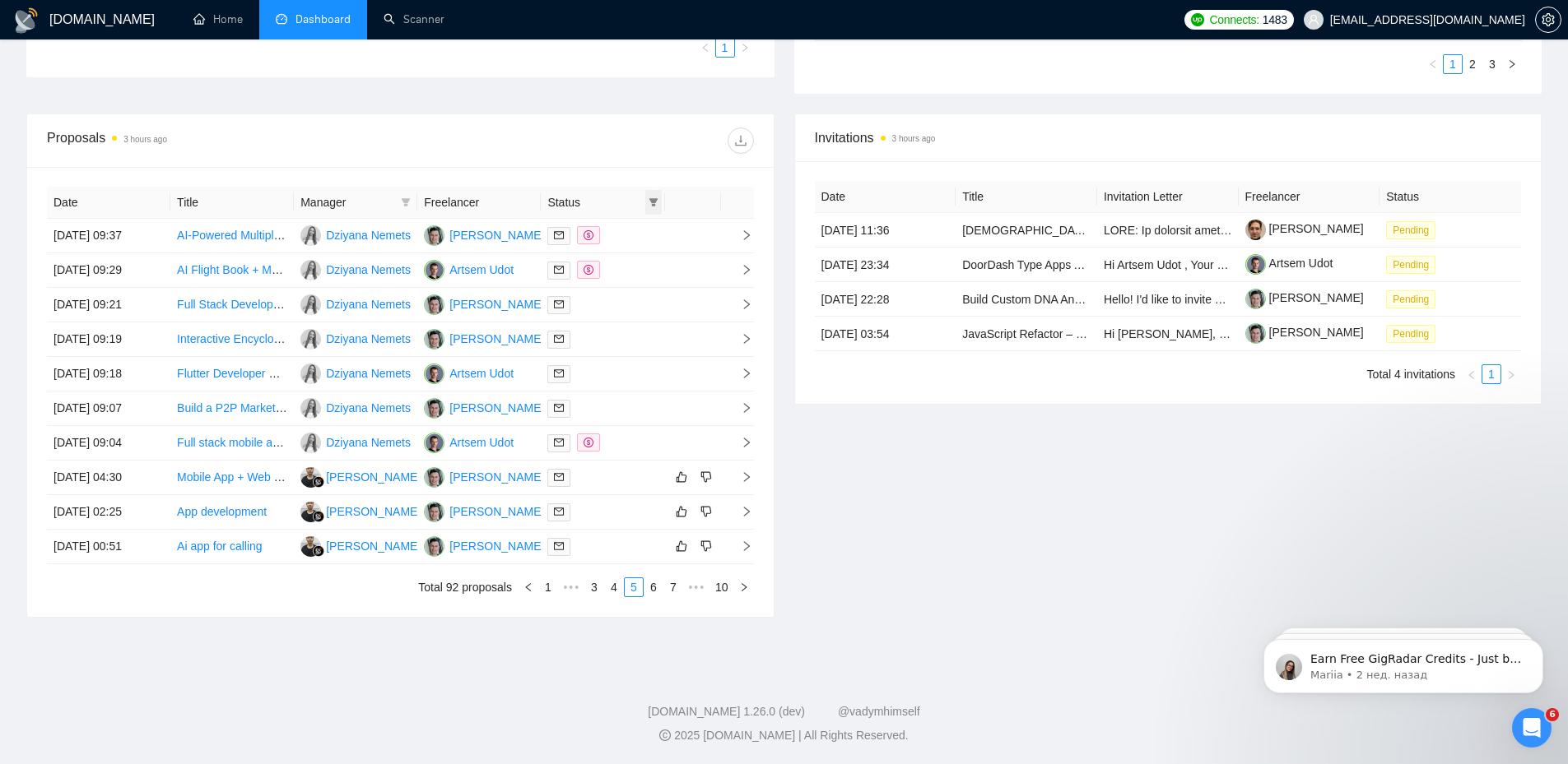
click at [654, 203] on icon "filter" at bounding box center [653, 203] width 9 height 9
click at [603, 239] on span "Chat" at bounding box center [601, 233] width 32 height 13
checkbox input "true"
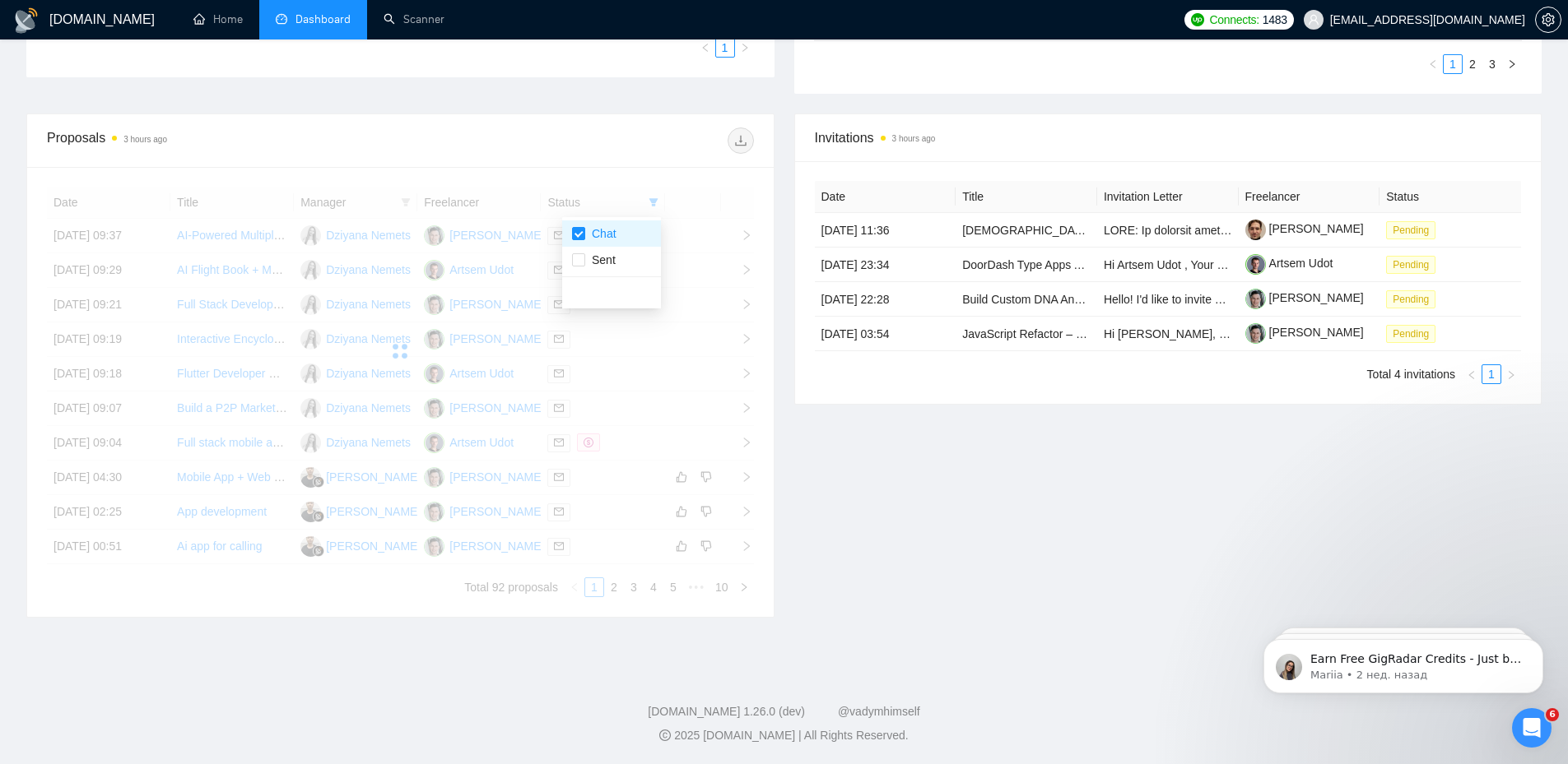
click at [619, 153] on div at bounding box center [577, 141] width 353 height 26
